Goal: Check status: Check status

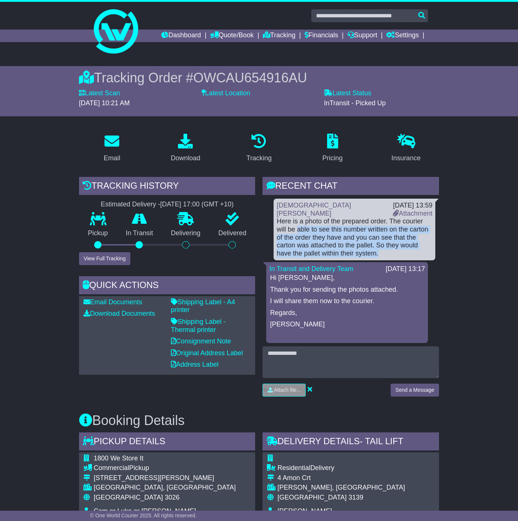
drag, startPoint x: 0, startPoint y: 0, endPoint x: 402, endPoint y: 254, distance: 475.4
click at [402, 254] on div "Here is a photo of the prepared order. The courier will be able to see this num…" at bounding box center [355, 237] width 156 height 40
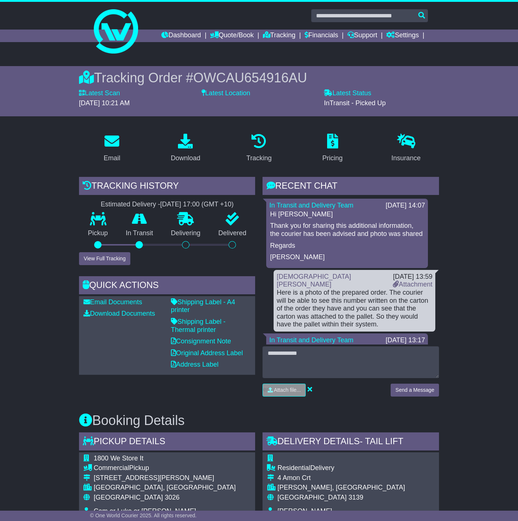
drag, startPoint x: 278, startPoint y: 228, endPoint x: 341, endPoint y: 245, distance: 64.9
click at [341, 238] on p "Thank you for sharing this additional information, the courier has been advised…" at bounding box center [347, 230] width 154 height 16
click at [308, 238] on p "Thank you for sharing this additional information, the courier has been advised…" at bounding box center [347, 230] width 154 height 16
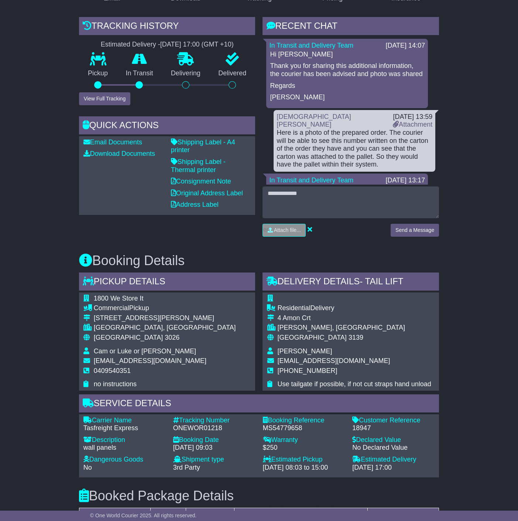
scroll to position [219, 0]
